Goal: Information Seeking & Learning: Compare options

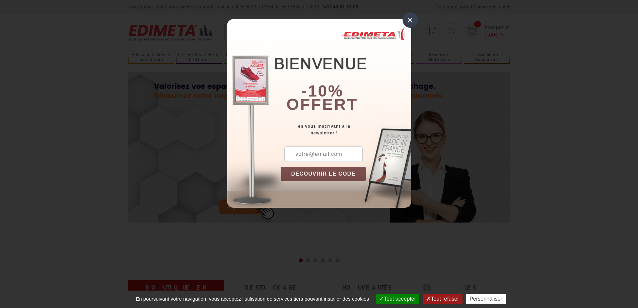
click at [413, 17] on div "×" at bounding box center [409, 19] width 15 height 15
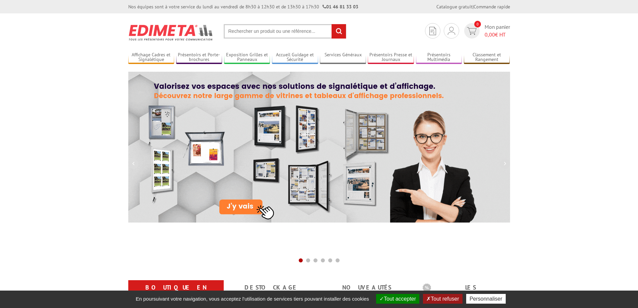
click at [283, 32] on input "text" at bounding box center [285, 31] width 123 height 14
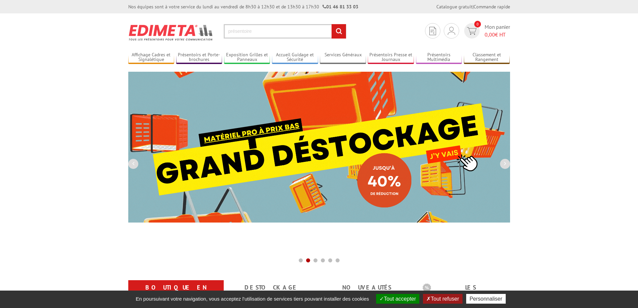
type input "présentoire"
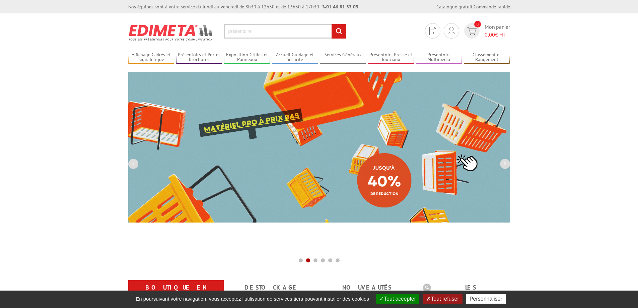
click at [331, 24] on input "rechercher" at bounding box center [338, 31] width 14 height 14
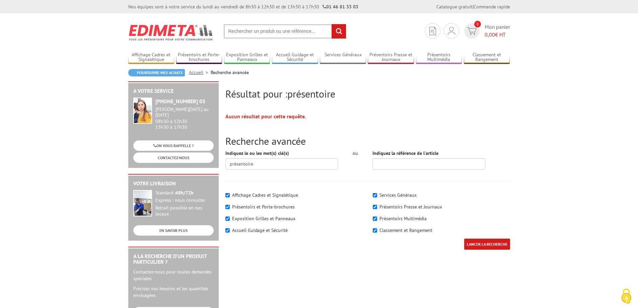
click at [284, 28] on input "text" at bounding box center [285, 31] width 123 height 14
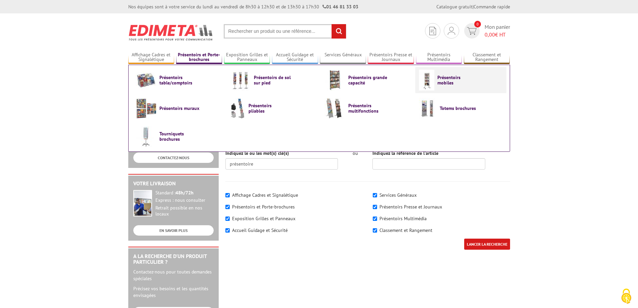
click at [435, 79] on link "Présentoirs mobiles" at bounding box center [461, 80] width 84 height 21
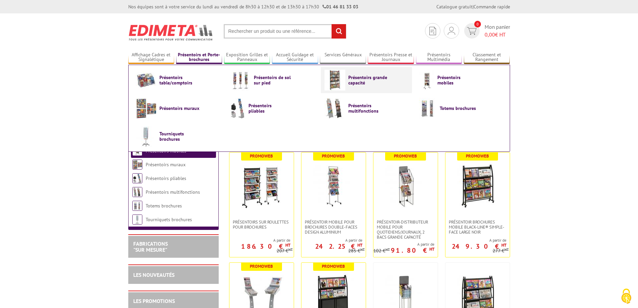
click at [356, 79] on span "Présentoirs grande capacité" at bounding box center [368, 80] width 40 height 11
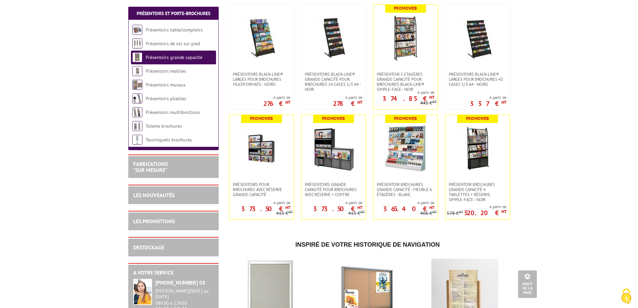
scroll to position [335, 0]
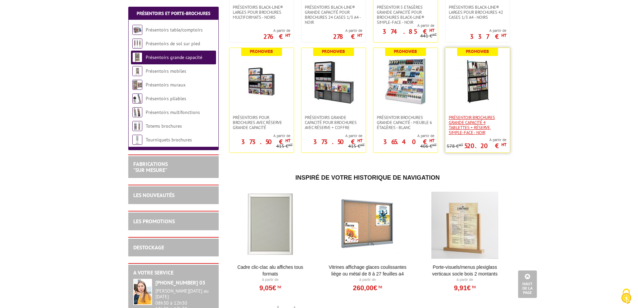
click at [471, 127] on span "Présentoir brochures Grande capacité 4 tablettes + réserve, simple-face - Noir" at bounding box center [478, 125] width 58 height 20
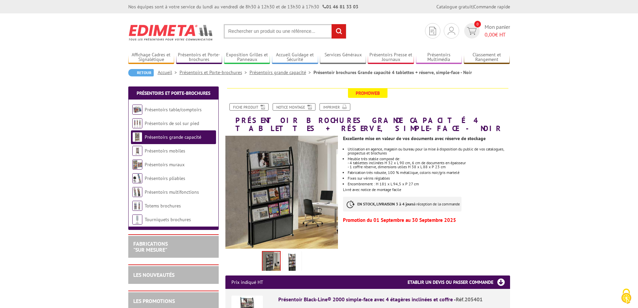
click at [290, 263] on img at bounding box center [292, 262] width 16 height 21
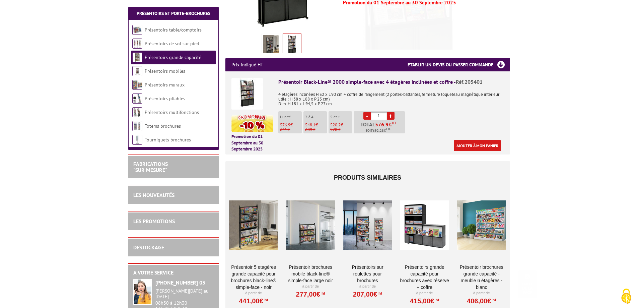
scroll to position [234, 0]
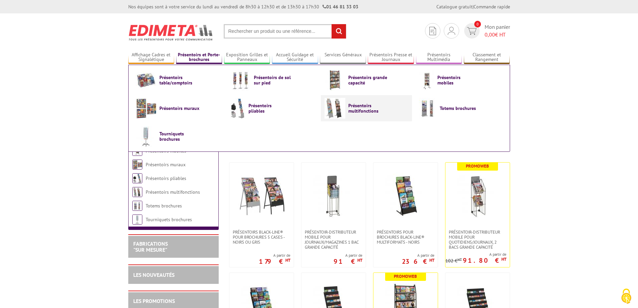
click at [357, 103] on span "Présentoirs multifonctions" at bounding box center [368, 108] width 40 height 11
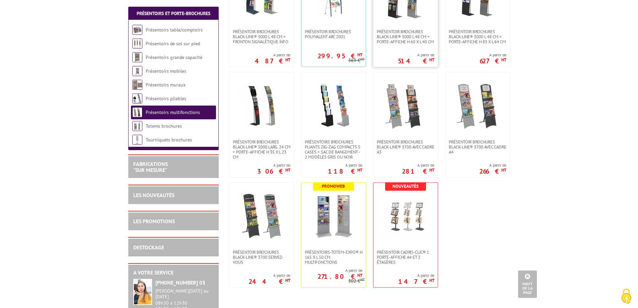
scroll to position [301, 0]
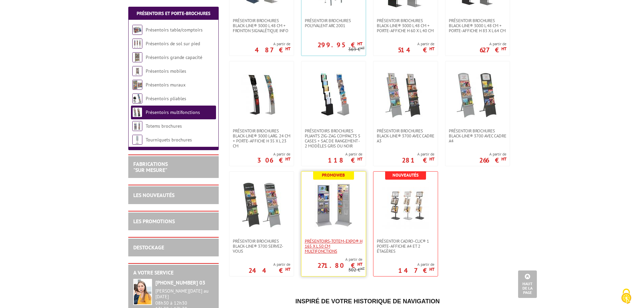
click at [324, 253] on span "Présentoirs-Totem-Expo® H 165 x L 50 cm multifonctions" at bounding box center [334, 245] width 58 height 15
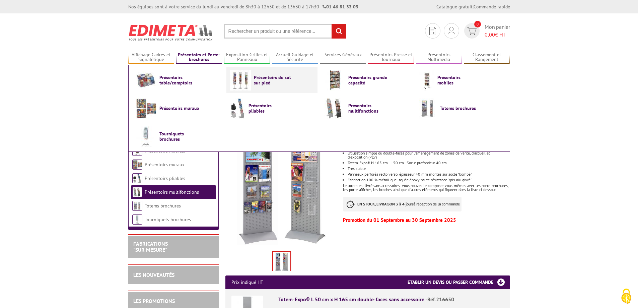
click at [239, 84] on img at bounding box center [240, 80] width 21 height 21
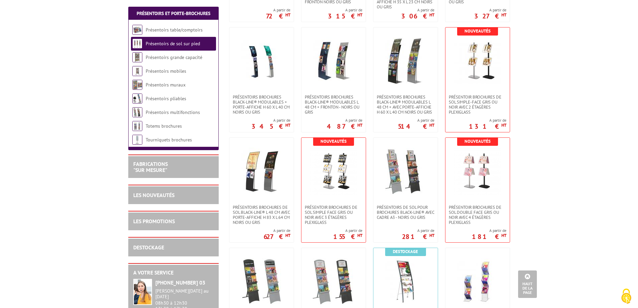
scroll to position [837, 0]
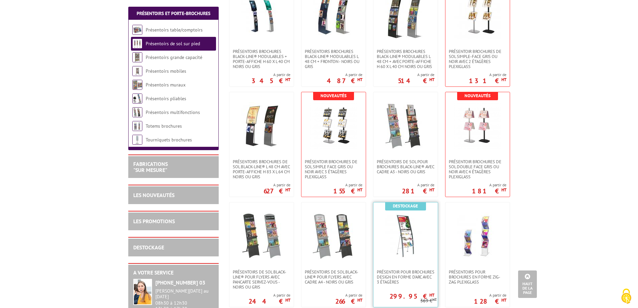
click at [405, 225] on img at bounding box center [405, 235] width 47 height 47
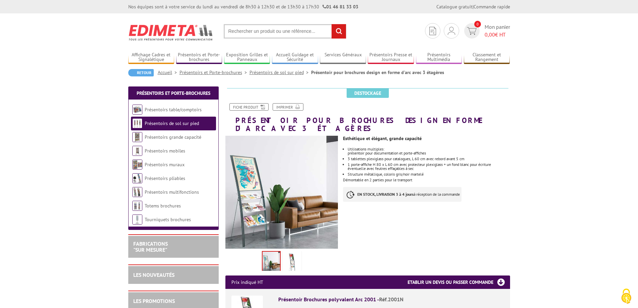
click at [294, 258] on img at bounding box center [292, 262] width 16 height 21
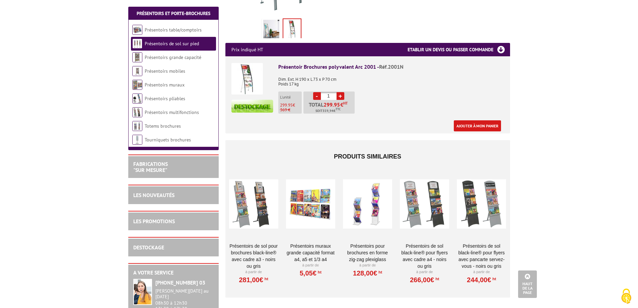
scroll to position [67, 0]
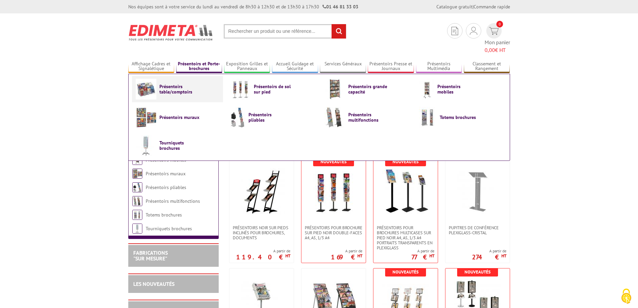
click at [192, 84] on span "Présentoirs table/comptoirs" at bounding box center [179, 89] width 40 height 11
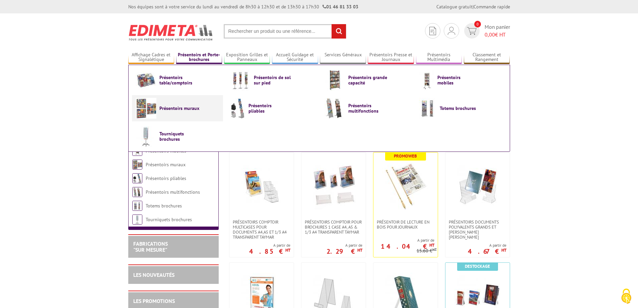
click at [172, 112] on link "Présentoirs muraux" at bounding box center [178, 108] width 84 height 21
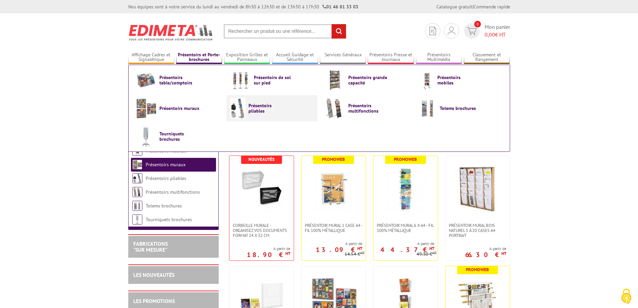
click at [269, 116] on link "Présentoirs pliables" at bounding box center [272, 108] width 84 height 21
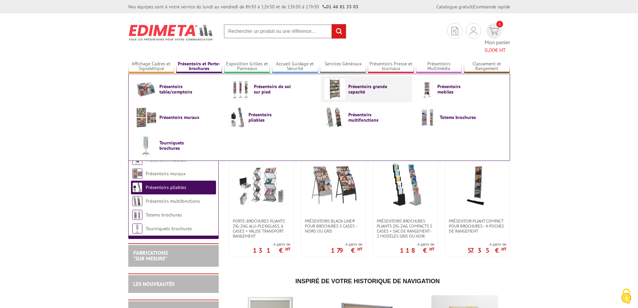
click at [384, 84] on span "Présentoirs grande capacité" at bounding box center [368, 89] width 40 height 11
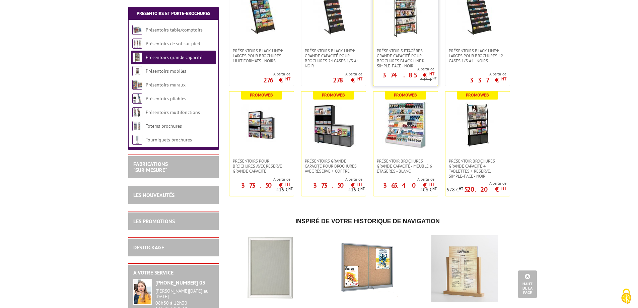
scroll to position [301, 0]
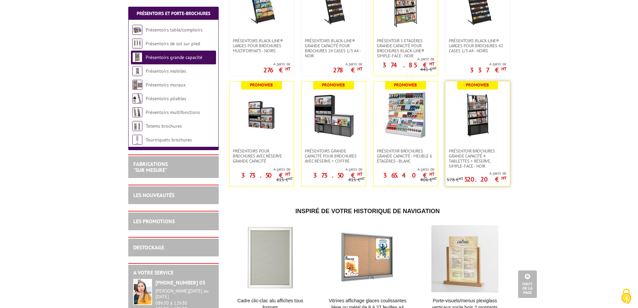
click at [474, 132] on img at bounding box center [477, 114] width 47 height 47
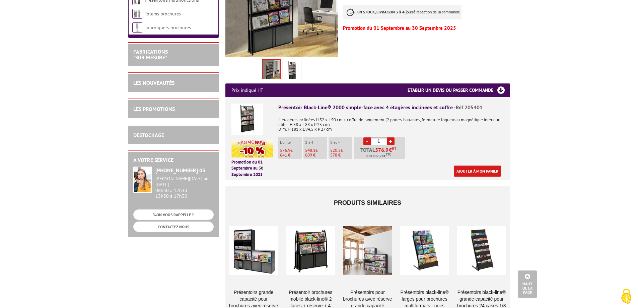
scroll to position [234, 0]
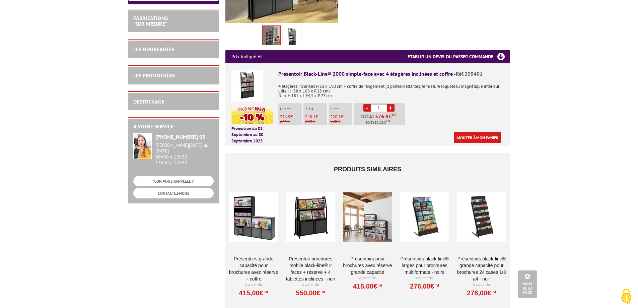
click at [253, 258] on link "Présentoirs grande capacité pour brochures avec réserve + coffre" at bounding box center [253, 268] width 49 height 27
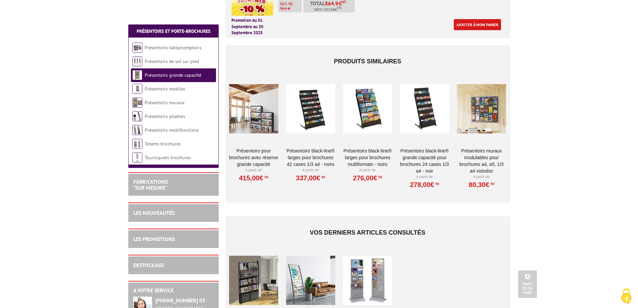
scroll to position [736, 0]
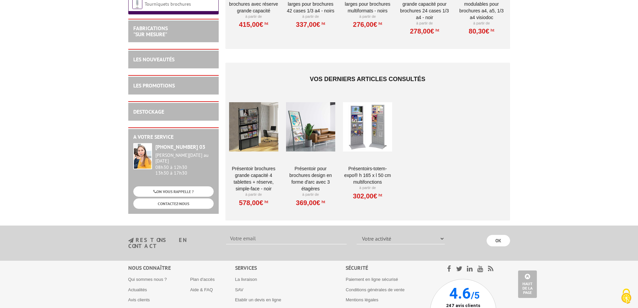
click at [259, 172] on link "Présentoir brochures Grande capacité 4 tablettes + réserve, simple-face - Noir" at bounding box center [253, 178] width 49 height 27
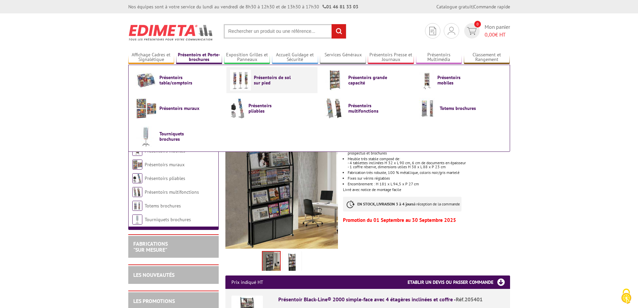
click at [262, 84] on span "Présentoirs de sol sur pied" at bounding box center [274, 80] width 40 height 11
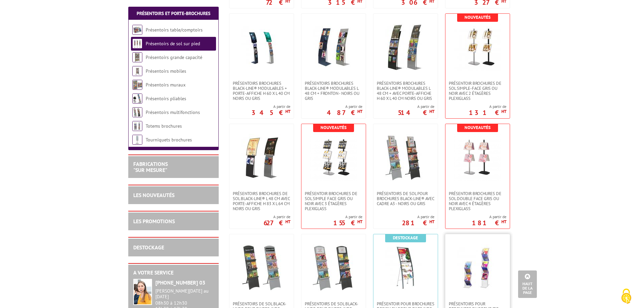
scroll to position [937, 0]
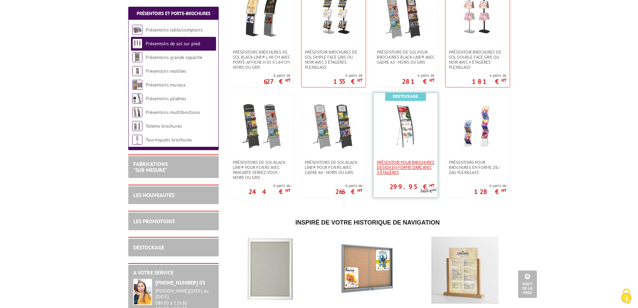
click at [412, 163] on span "Présentoir pour brochures design en forme d'arc avec 3 étagères" at bounding box center [406, 167] width 58 height 15
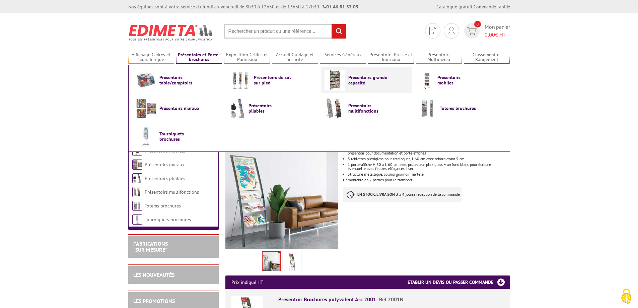
click at [387, 80] on span "Présentoirs grande capacité" at bounding box center [368, 80] width 40 height 11
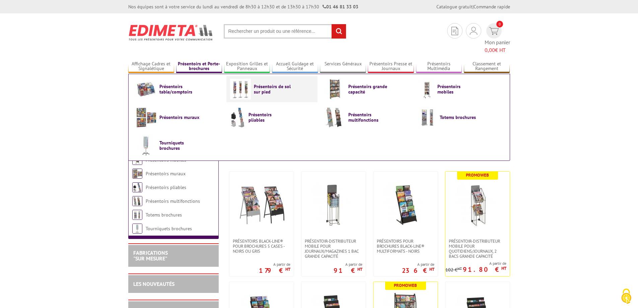
click at [255, 87] on link "Présentoirs de sol sur pied" at bounding box center [272, 89] width 84 height 21
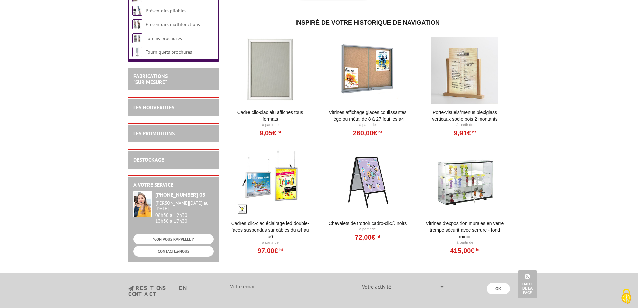
scroll to position [1205, 0]
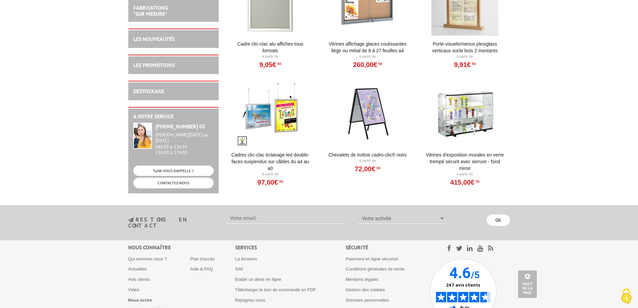
click at [285, 155] on link "Cadres clic-clac éclairage LED double-faces suspendus sur câbles du A4 au A0" at bounding box center [270, 161] width 83 height 20
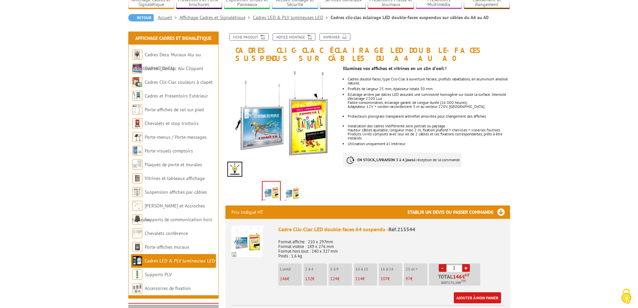
scroll to position [67, 0]
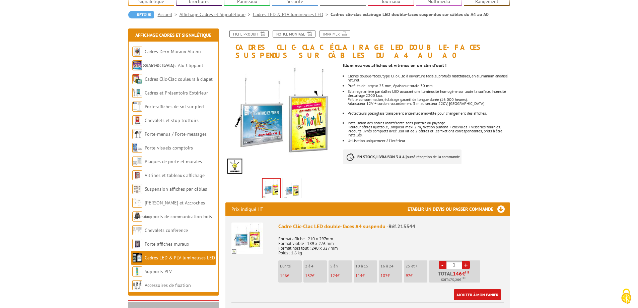
click at [288, 181] on img at bounding box center [292, 189] width 16 height 21
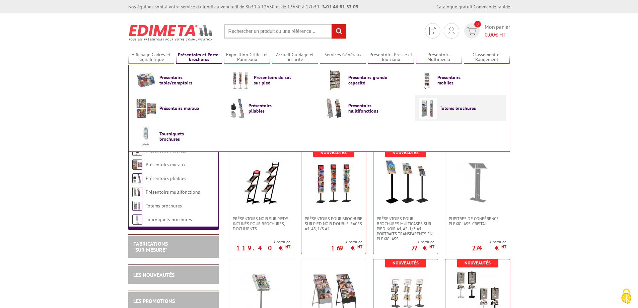
click at [434, 102] on img at bounding box center [428, 108] width 18 height 21
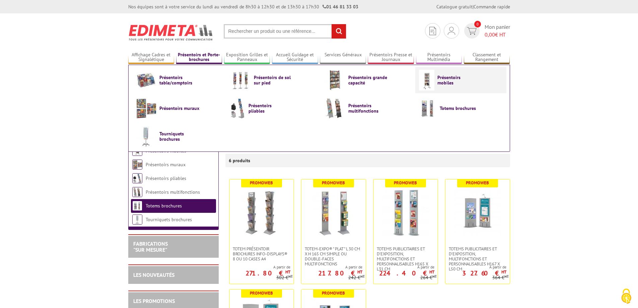
click at [470, 81] on span "Présentoirs mobiles" at bounding box center [457, 80] width 40 height 11
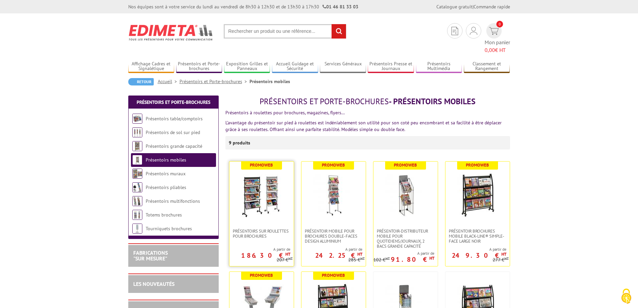
click at [265, 179] on img at bounding box center [261, 194] width 47 height 47
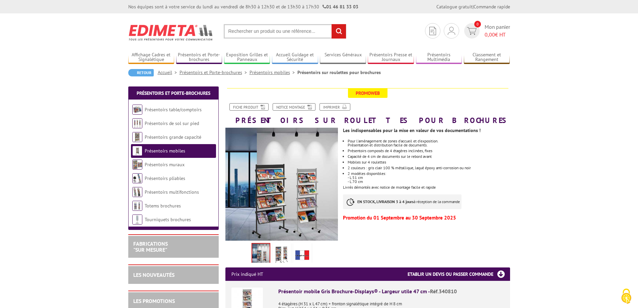
click at [277, 254] on img at bounding box center [281, 254] width 16 height 21
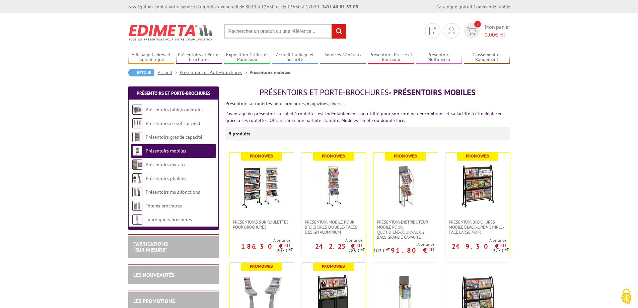
click at [263, 31] on input "text" at bounding box center [285, 31] width 123 height 14
click at [265, 33] on input "présentoir med" at bounding box center [285, 31] width 123 height 14
type input "présentoir média-rack"
click at [331, 24] on input "rechercher" at bounding box center [338, 31] width 14 height 14
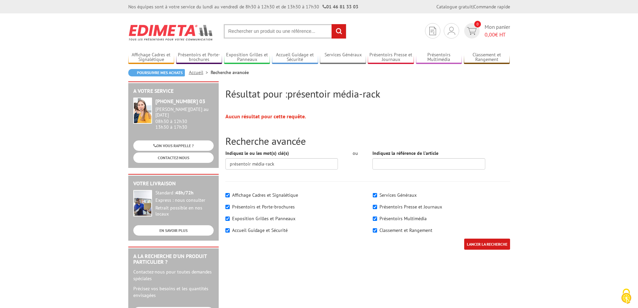
click at [314, 32] on input "text" at bounding box center [285, 31] width 123 height 14
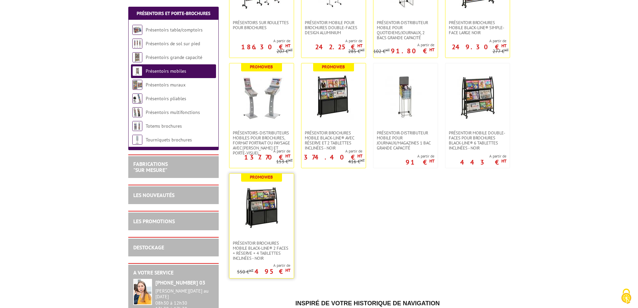
scroll to position [201, 0]
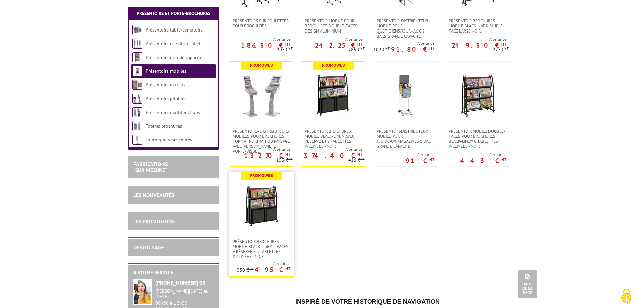
click at [267, 211] on img at bounding box center [261, 205] width 47 height 47
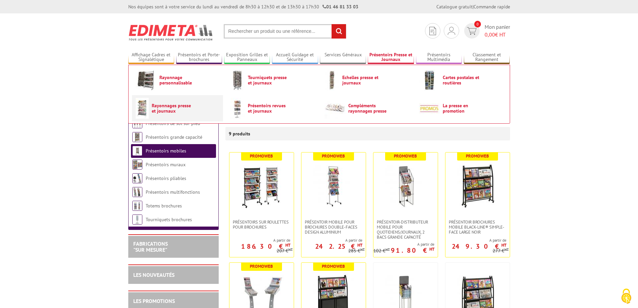
click at [153, 112] on span "Rayonnages presse et journaux" at bounding box center [172, 108] width 40 height 11
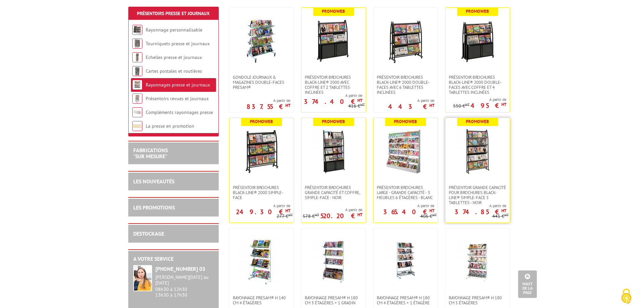
scroll to position [167, 0]
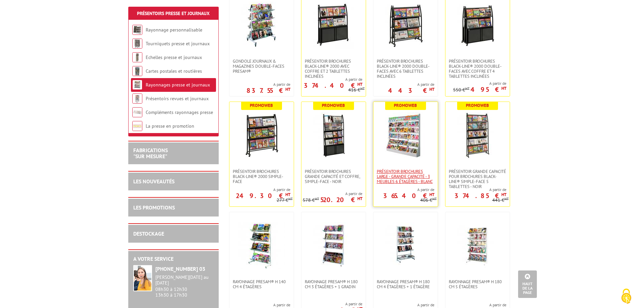
click at [410, 178] on span "Présentoir Brochures large - grande capacité - 3 meubles 6 étagères - Blanc" at bounding box center [406, 176] width 58 height 15
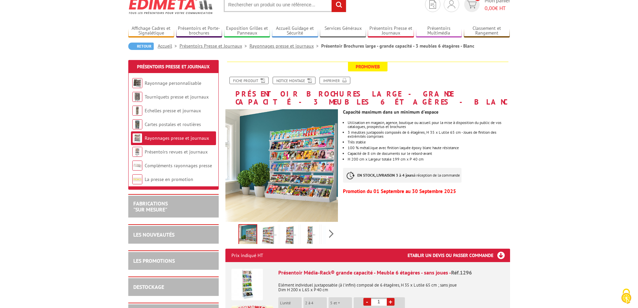
scroll to position [33, 0]
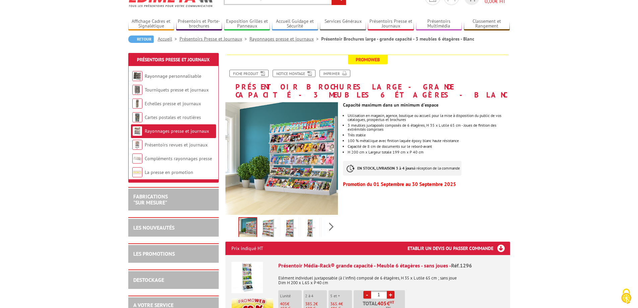
click at [287, 224] on img at bounding box center [289, 228] width 16 height 21
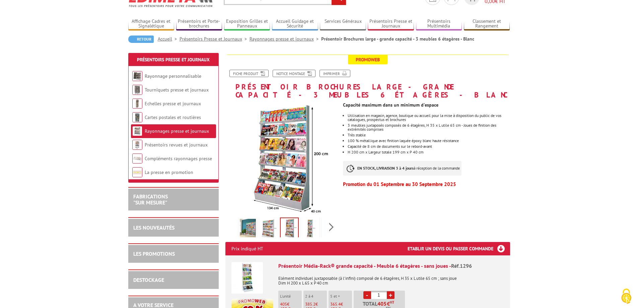
click at [308, 220] on img at bounding box center [310, 229] width 16 height 21
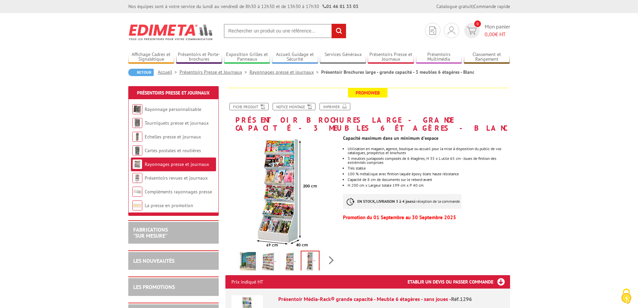
scroll to position [0, 0]
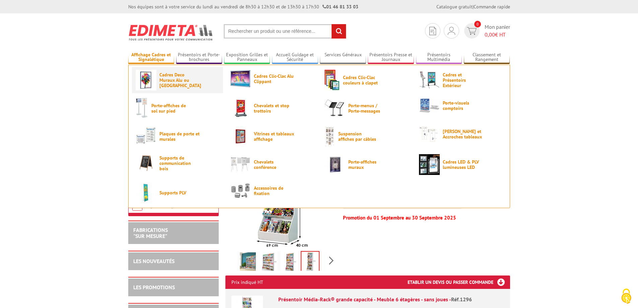
click at [171, 80] on span "Cadres Deco Muraux Alu ou [GEOGRAPHIC_DATA]" at bounding box center [179, 80] width 40 height 16
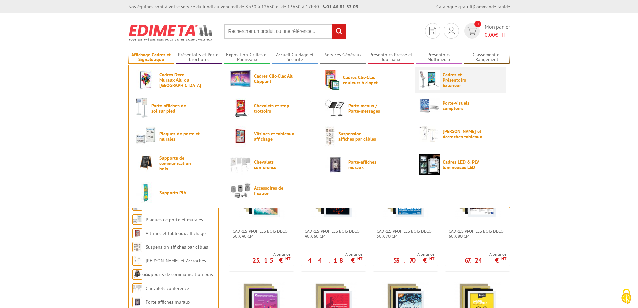
click at [468, 83] on span "Cadres et Présentoirs Extérieur" at bounding box center [463, 80] width 40 height 16
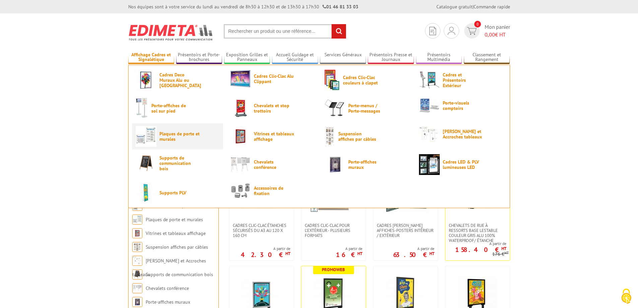
click at [189, 134] on span "Plaques de porte et murales" at bounding box center [179, 136] width 40 height 11
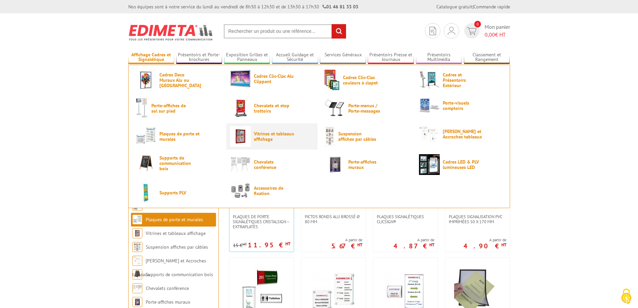
click at [282, 134] on span "Vitrines et tableaux affichage" at bounding box center [274, 136] width 40 height 11
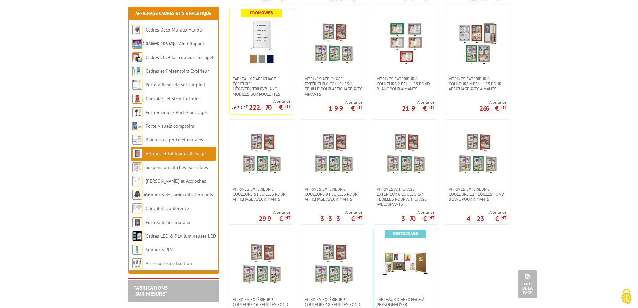
scroll to position [502, 0]
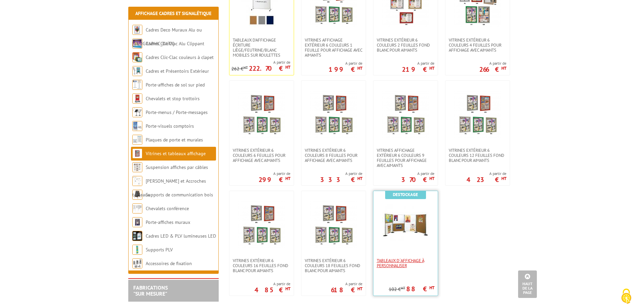
click at [405, 262] on span "Tableaux d´affichage à personnaliser" at bounding box center [406, 263] width 58 height 10
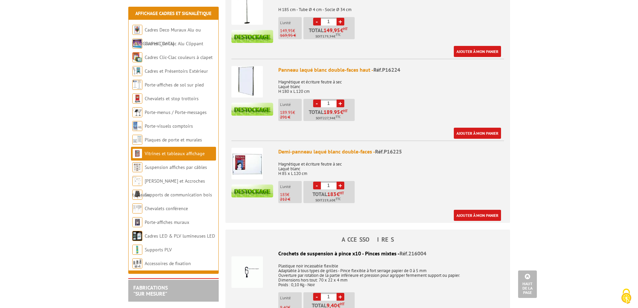
scroll to position [368, 0]
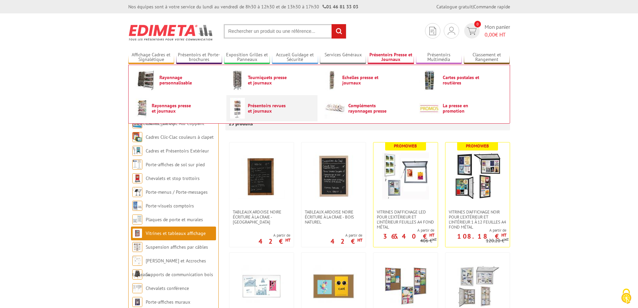
click at [300, 106] on link "Présentoirs revues et journaux" at bounding box center [272, 108] width 84 height 21
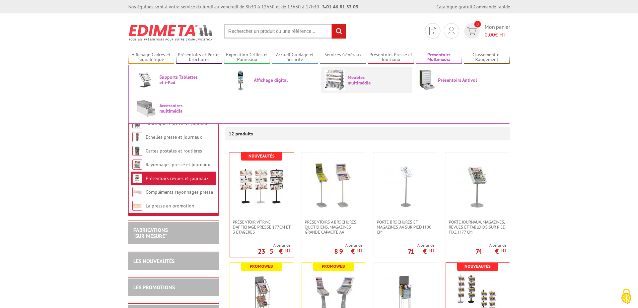
click at [389, 78] on link "Meubles multimédia" at bounding box center [366, 80] width 84 height 21
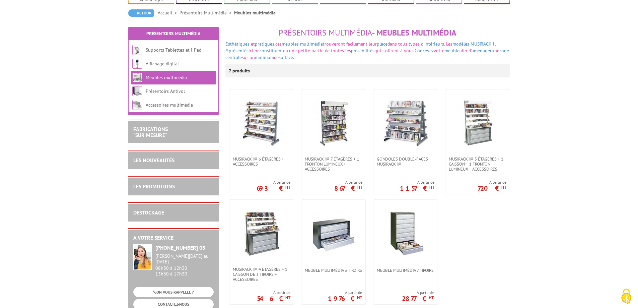
scroll to position [67, 0]
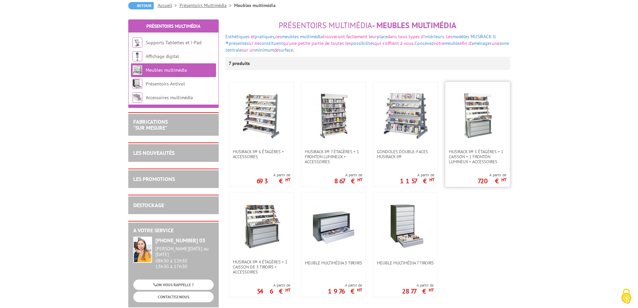
click at [467, 106] on img at bounding box center [477, 115] width 47 height 47
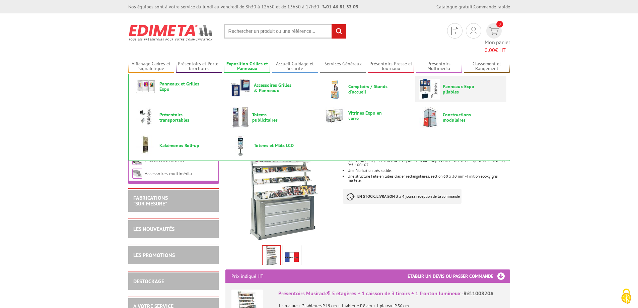
click at [448, 84] on span "Panneaux Expo pliables" at bounding box center [463, 89] width 40 height 11
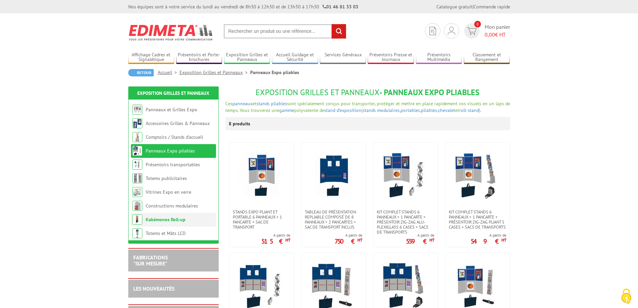
click at [174, 222] on link "Kakémonos Roll-up" at bounding box center [166, 219] width 40 height 6
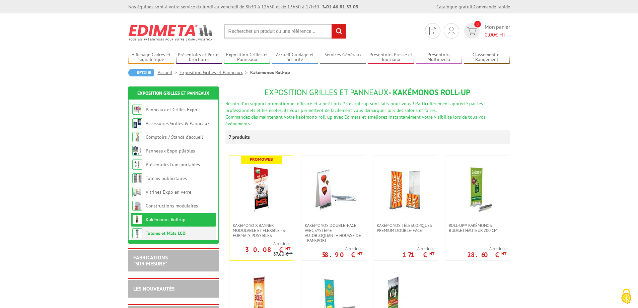
click at [180, 231] on link "Totems et Mâts LCD" at bounding box center [166, 233] width 40 height 6
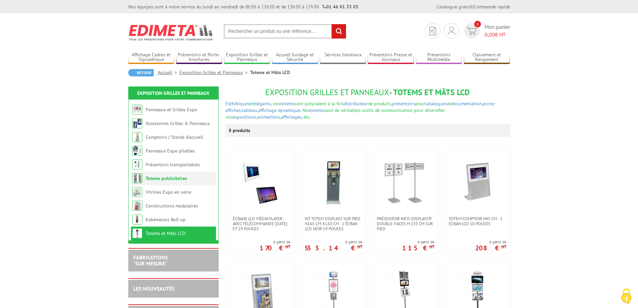
click at [194, 181] on li "Totems publicitaires" at bounding box center [173, 178] width 85 height 14
click at [170, 178] on link "Totems publicitaires" at bounding box center [166, 178] width 41 height 6
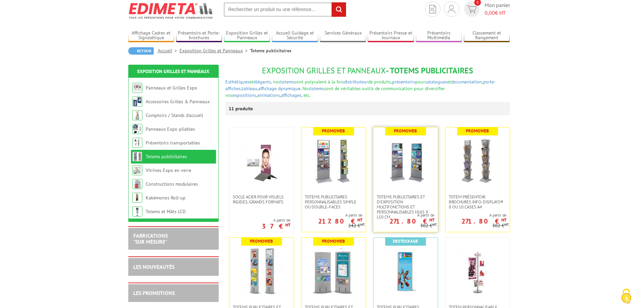
scroll to position [33, 0]
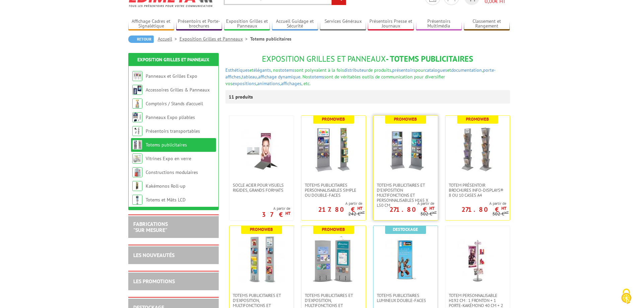
click at [413, 148] on img at bounding box center [405, 149] width 47 height 47
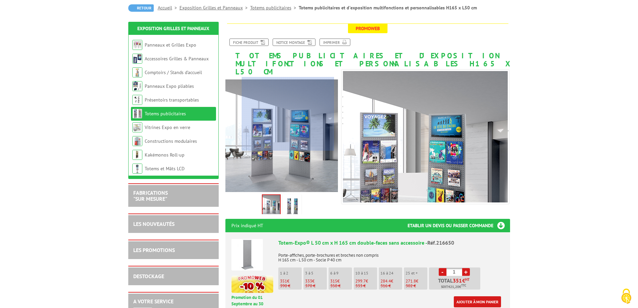
scroll to position [67, 0]
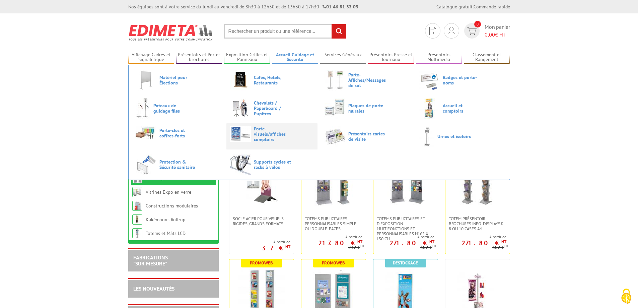
click at [277, 138] on span "Porte-visuels/affiches comptoirs" at bounding box center [274, 134] width 40 height 16
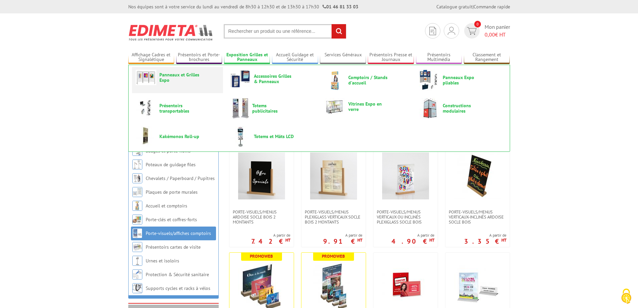
click at [194, 78] on span "Panneaux et Grilles Expo" at bounding box center [179, 77] width 40 height 11
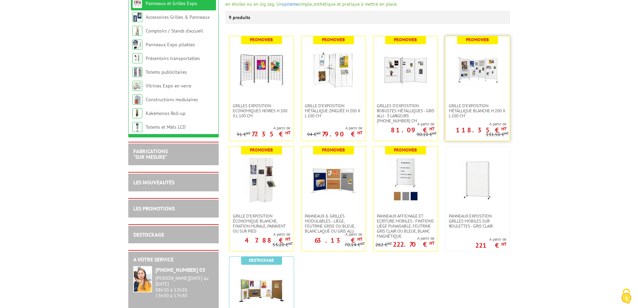
scroll to position [134, 0]
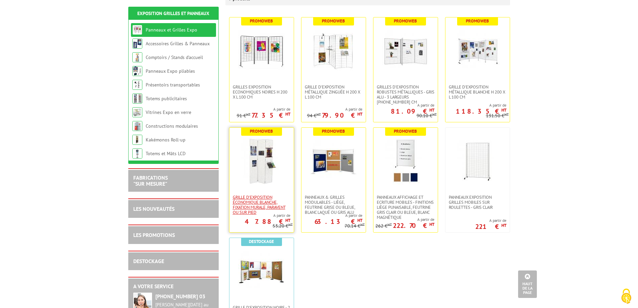
click at [280, 199] on span "Grille d'exposition économique blanche, fixation murale, paravent ou sur pied" at bounding box center [262, 204] width 58 height 20
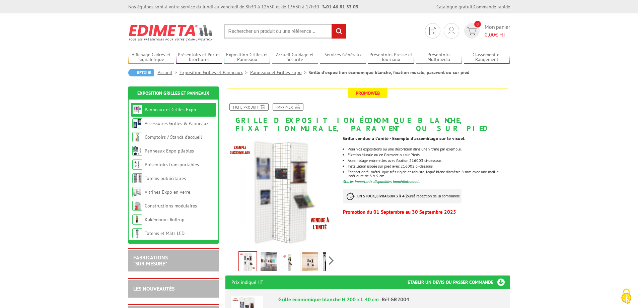
click at [274, 257] on img at bounding box center [268, 262] width 16 height 21
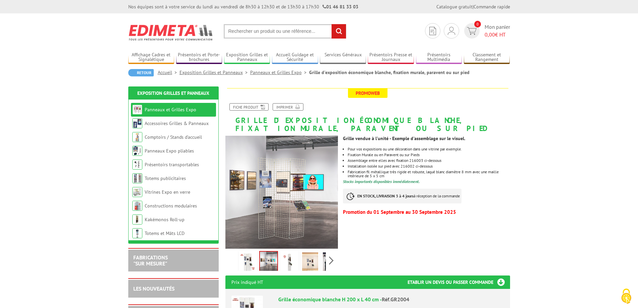
click at [290, 257] on img at bounding box center [289, 262] width 16 height 21
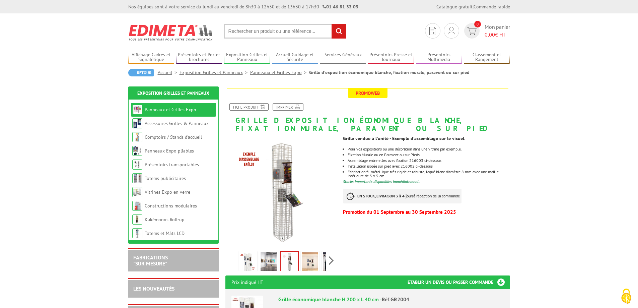
click at [303, 258] on img at bounding box center [310, 262] width 16 height 21
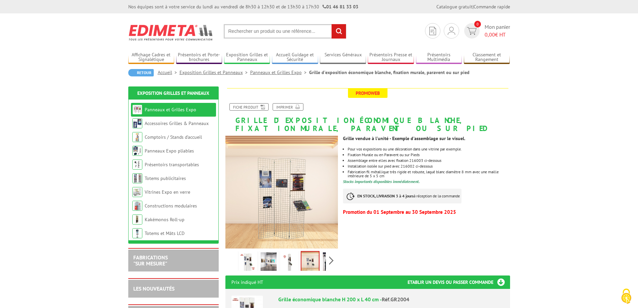
click at [332, 262] on div "Previous Next" at bounding box center [281, 259] width 113 height 23
click at [317, 264] on img at bounding box center [316, 262] width 16 height 21
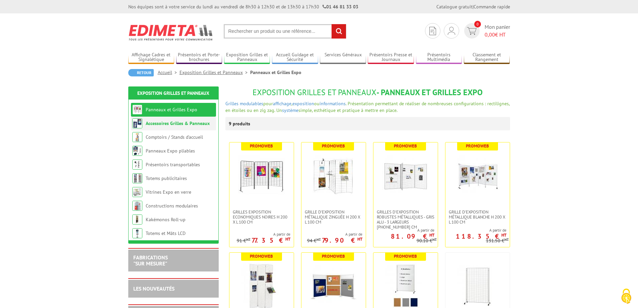
click at [207, 124] on link "Accessoires Grilles & Panneaux" at bounding box center [178, 123] width 64 height 6
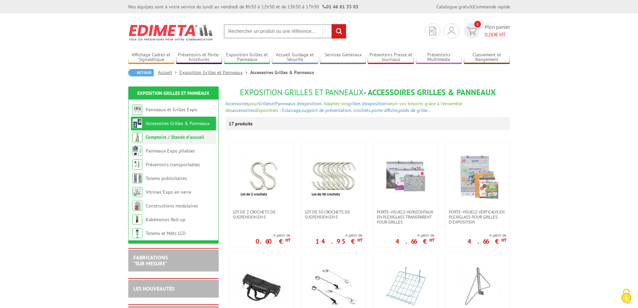
click at [196, 138] on link "Comptoirs / Stands d'accueil" at bounding box center [175, 137] width 58 height 6
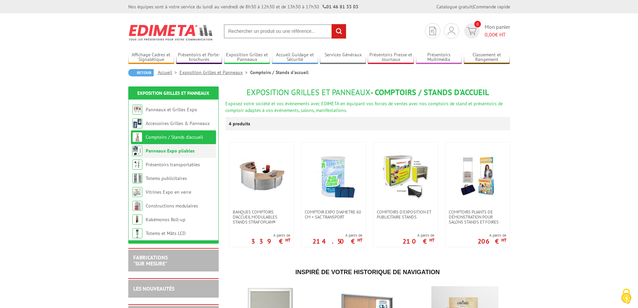
click at [194, 147] on li "Panneaux Expo pliables" at bounding box center [173, 151] width 85 height 14
click at [191, 153] on link "Panneaux Expo pliables" at bounding box center [170, 151] width 49 height 6
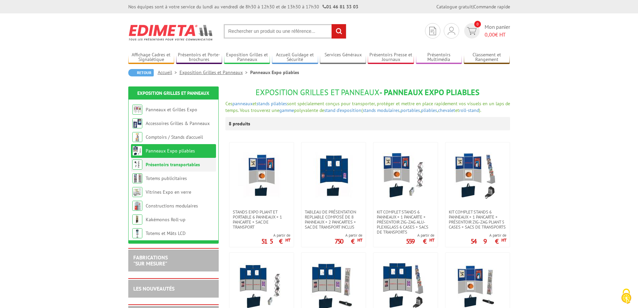
click at [190, 162] on link "Présentoirs transportables" at bounding box center [173, 164] width 54 height 6
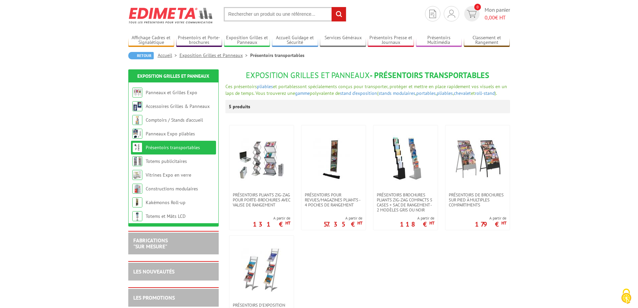
scroll to position [33, 0]
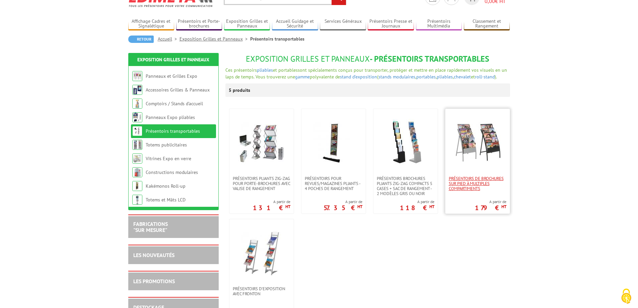
click at [475, 181] on span "Présentoirs de brochures sur pied à multiples compartiments" at bounding box center [478, 183] width 58 height 15
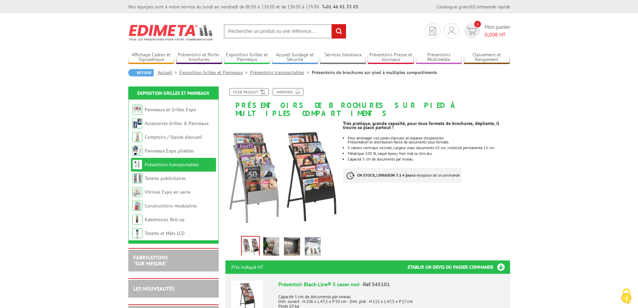
click at [297, 240] on img at bounding box center [292, 247] width 16 height 21
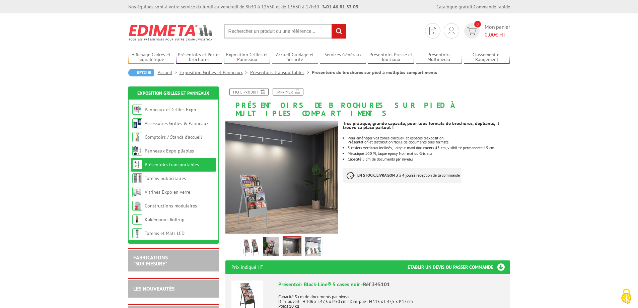
click at [311, 239] on img at bounding box center [313, 247] width 16 height 21
